Goal: Contribute content

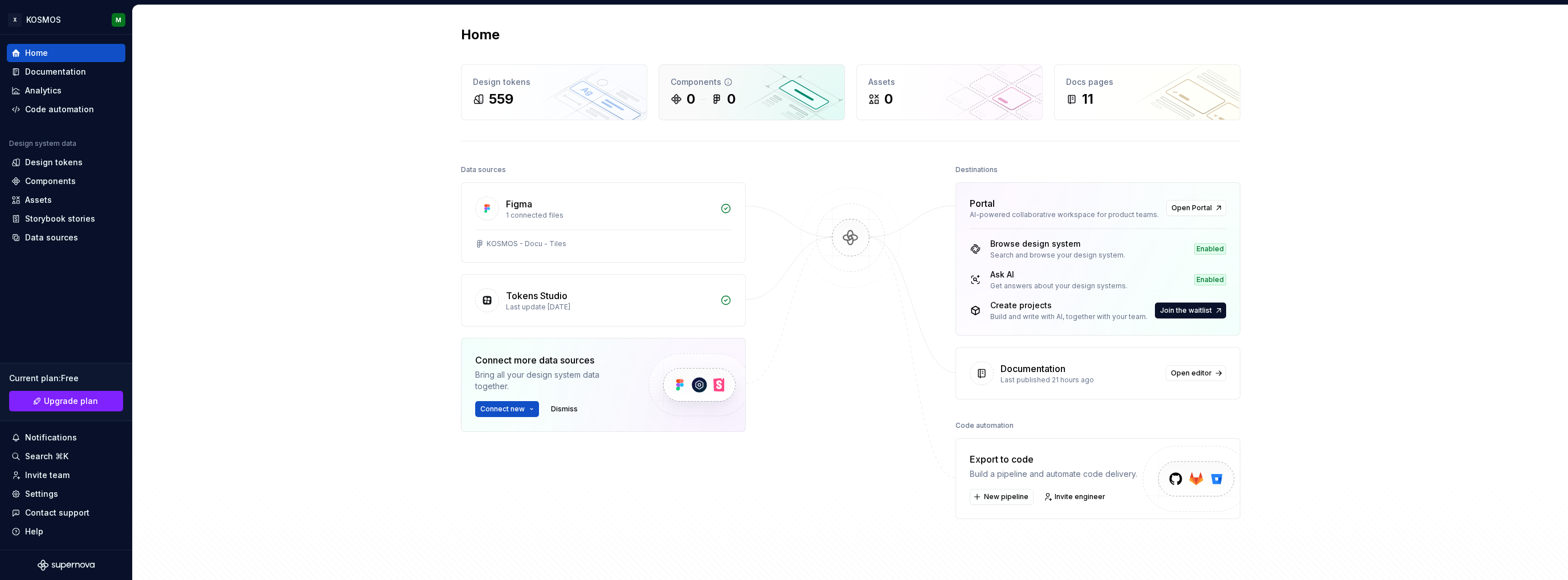
click at [711, 94] on icon at bounding box center [716, 99] width 12 height 12
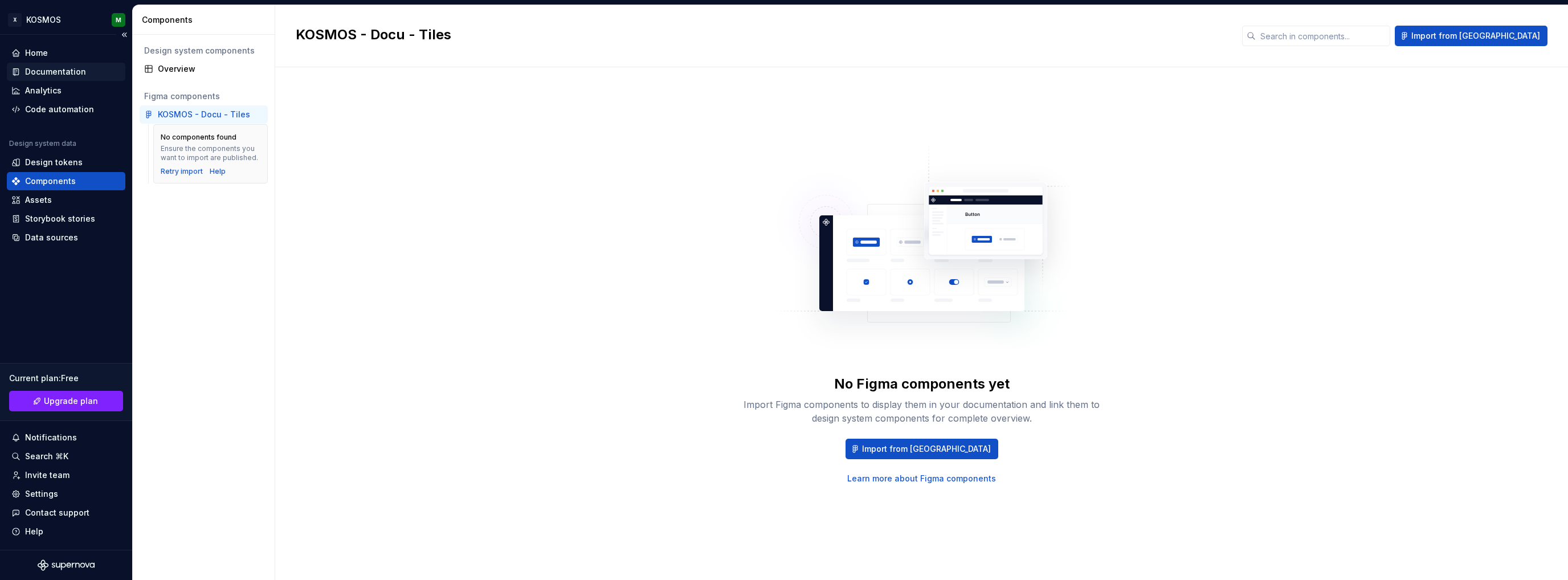
click at [52, 72] on div "Documentation" at bounding box center [55, 72] width 61 height 12
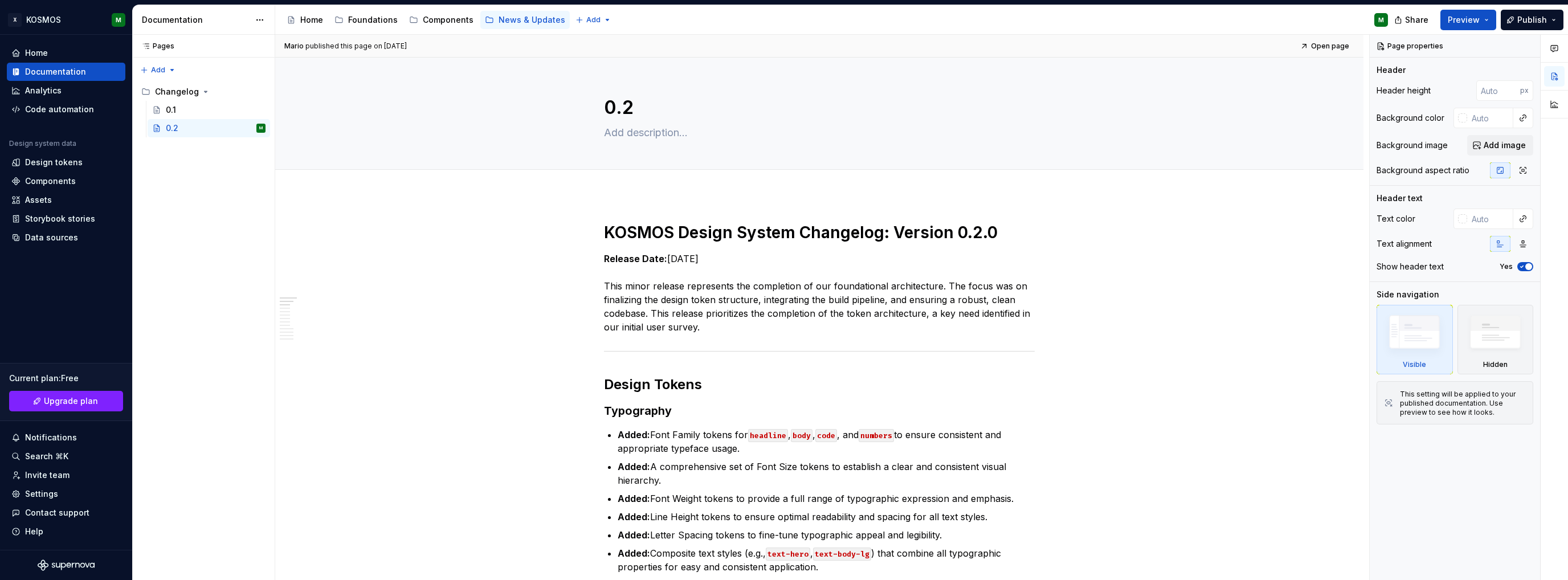
type textarea "*"
